Goal: Book appointment/travel/reservation

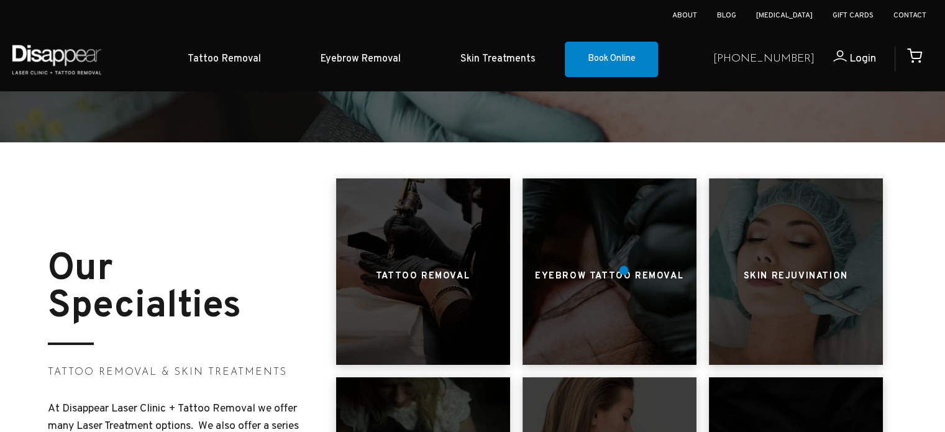
scroll to position [435, 0]
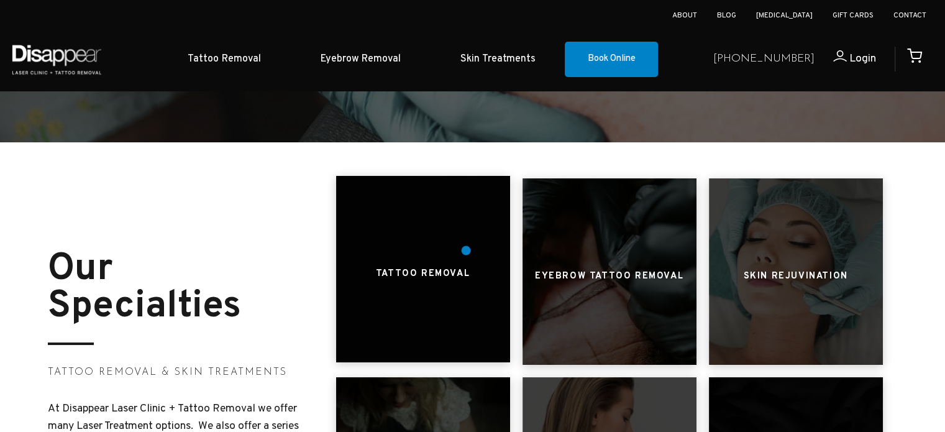
click at [466, 250] on div at bounding box center [423, 269] width 174 height 186
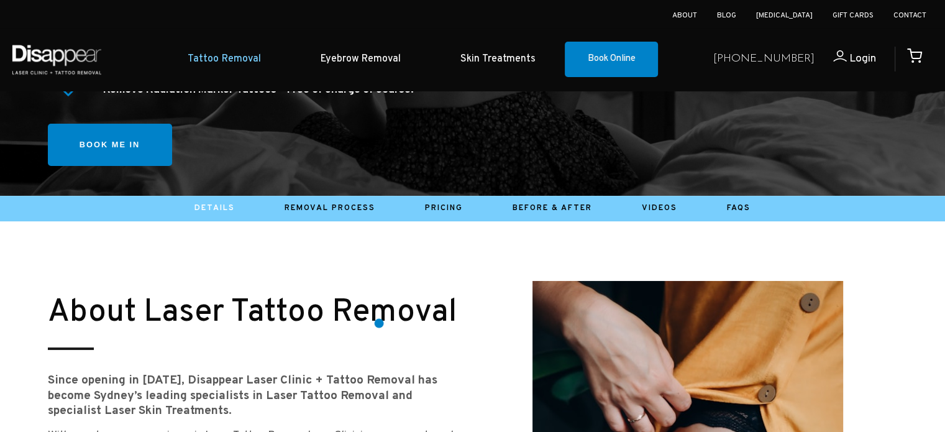
scroll to position [434, 0]
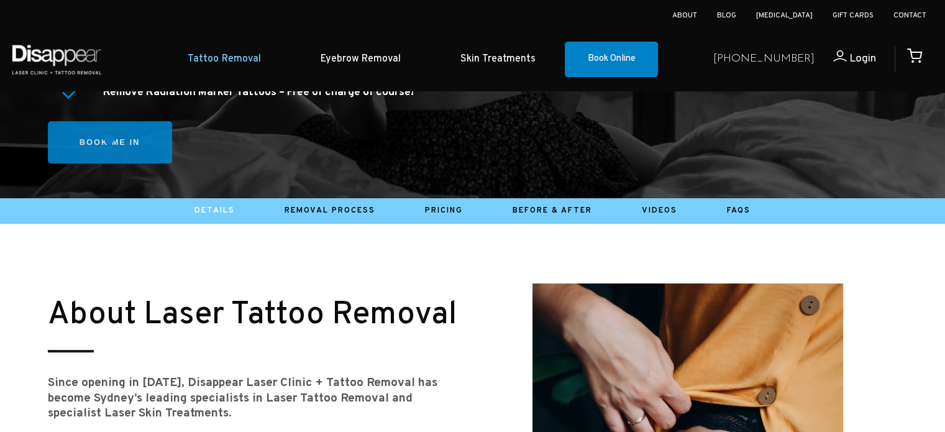
click at [109, 140] on link "Book me in" at bounding box center [110, 142] width 124 height 43
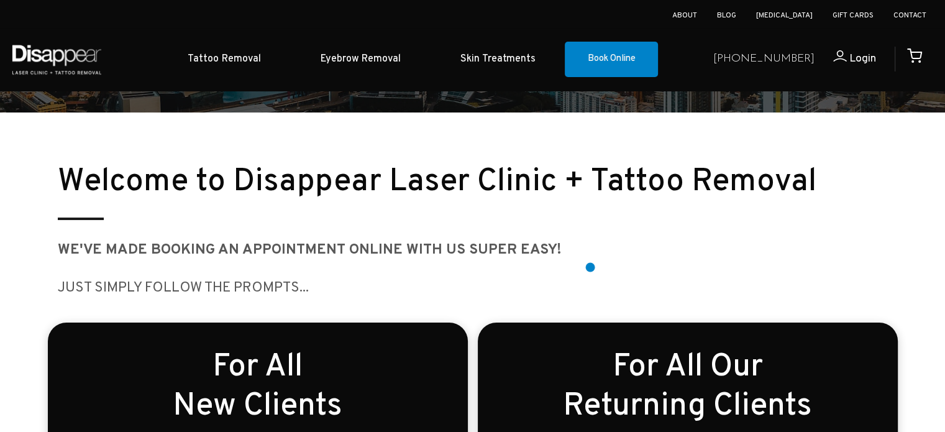
scroll to position [186, 0]
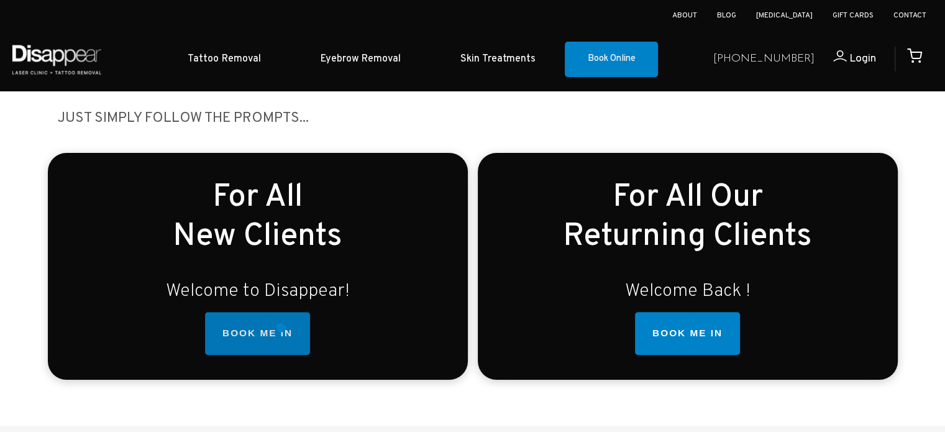
click at [279, 328] on link "BOOK ME IN" at bounding box center [257, 334] width 105 height 44
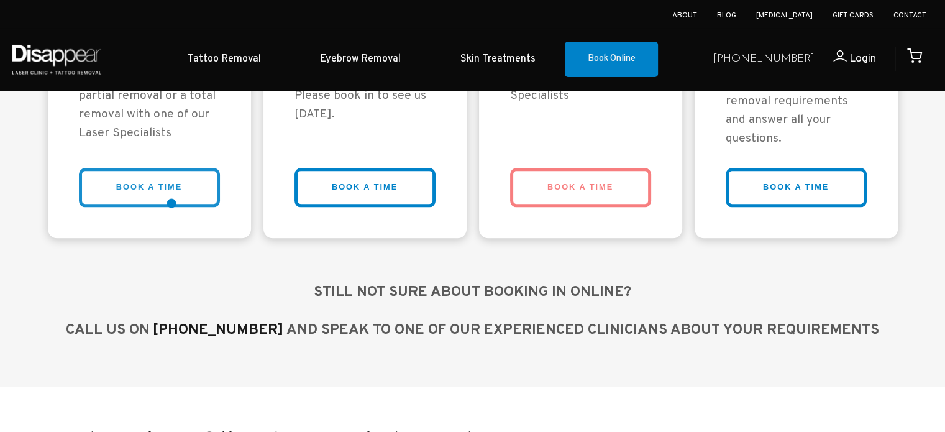
scroll to position [1233, 0]
click at [162, 181] on link "BOOK A TIME" at bounding box center [149, 187] width 141 height 39
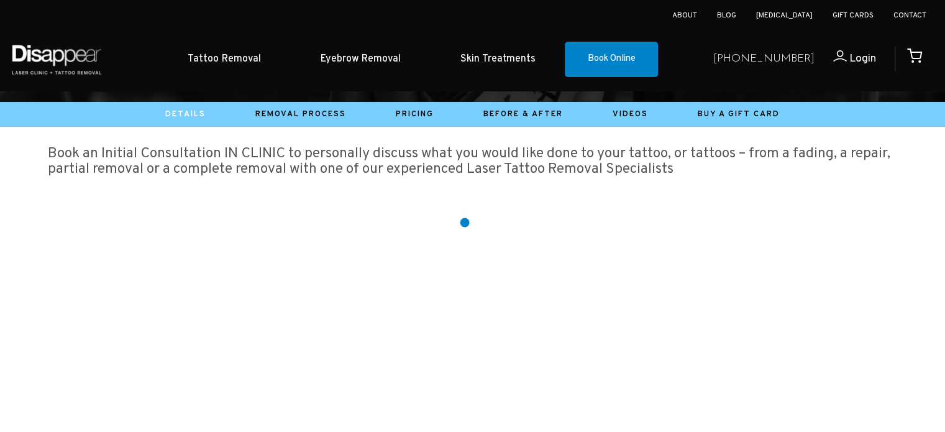
scroll to position [136, 0]
